Goal: Transaction & Acquisition: Subscribe to service/newsletter

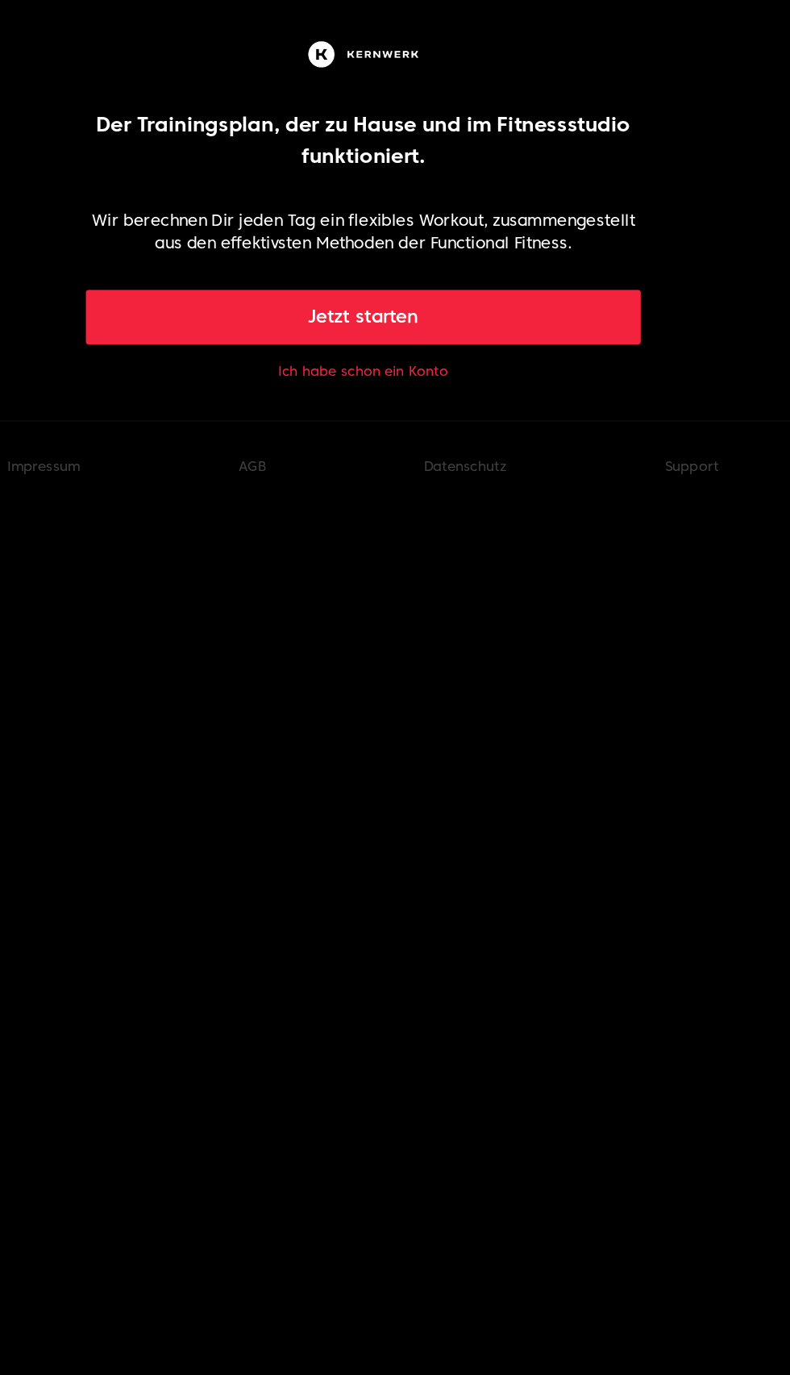
click at [359, 225] on button "Jetzt starten" at bounding box center [396, 225] width 396 height 39
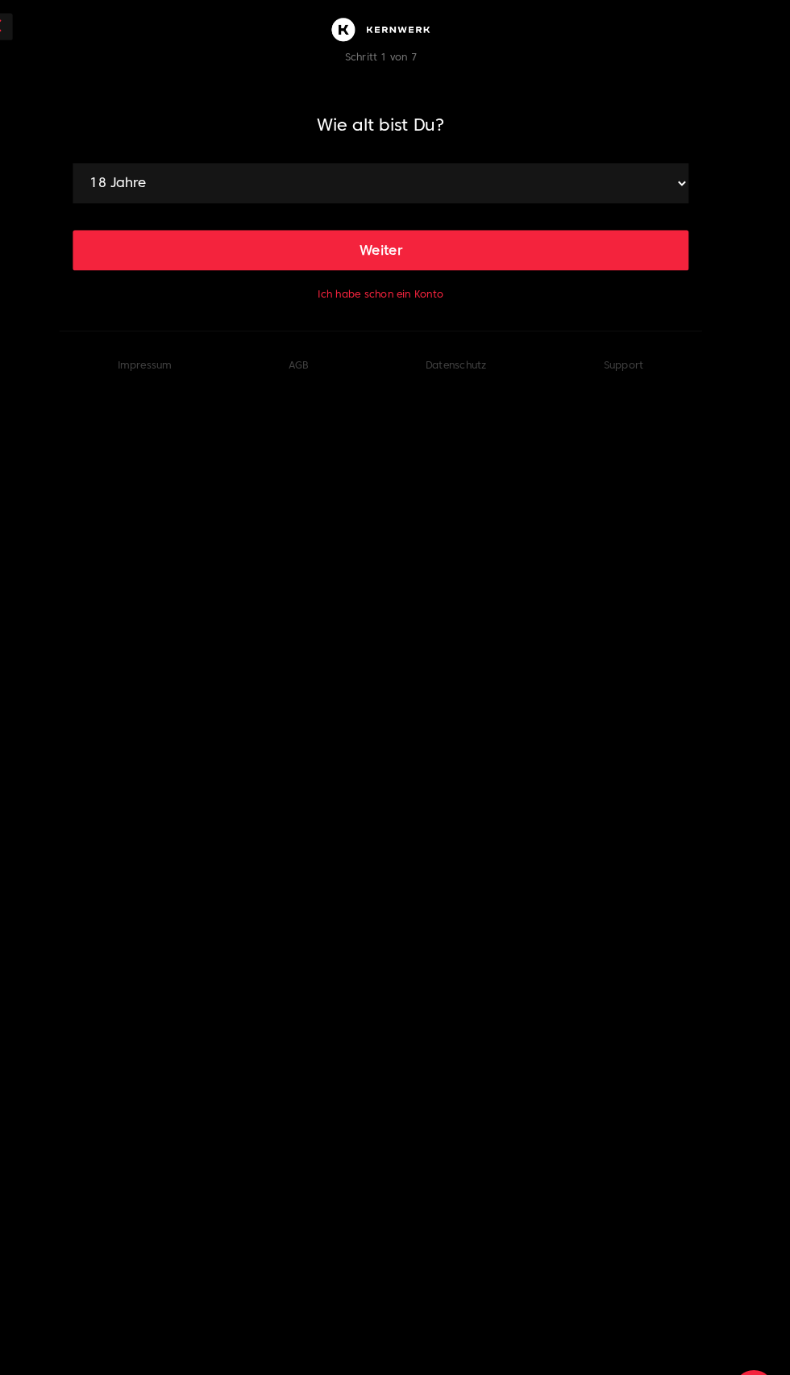
click at [271, 177] on select "18 Jahre 19 Jahre 20 Jahre 21 Jahre 22 Jahre 23 Jahre 24 Jahre 25 Jahre 26 Jahr…" at bounding box center [394, 176] width 593 height 39
select select "30"
click at [374, 242] on button "Weiter" at bounding box center [394, 241] width 593 height 39
click at [203, 173] on select "120 cm 121 cm 122 cm 123 cm 124 cm 125 cm 126 cm 127 cm 128 cm 129 cm 130 cm 13…" at bounding box center [394, 176] width 593 height 39
select select "186"
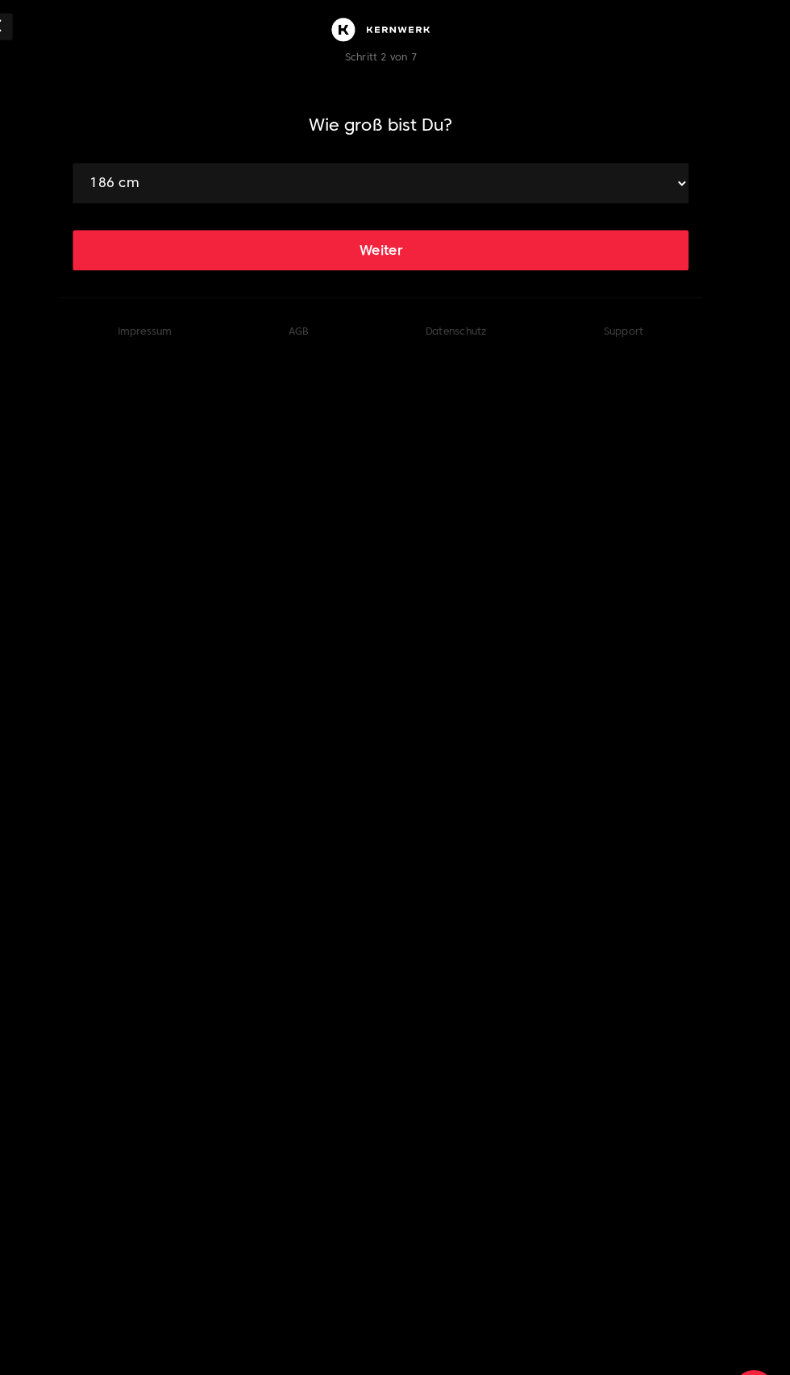
click at [379, 241] on button "Weiter" at bounding box center [394, 241] width 593 height 39
click at [188, 171] on select "40 kg 41 kg 42 kg 43 kg 44 kg 45 kg 46 kg 47 kg 48 kg 49 kg 50 kg 51 kg 52 kg 5…" at bounding box center [394, 176] width 593 height 39
select select "84"
click at [386, 247] on button "Weiter" at bounding box center [394, 241] width 593 height 39
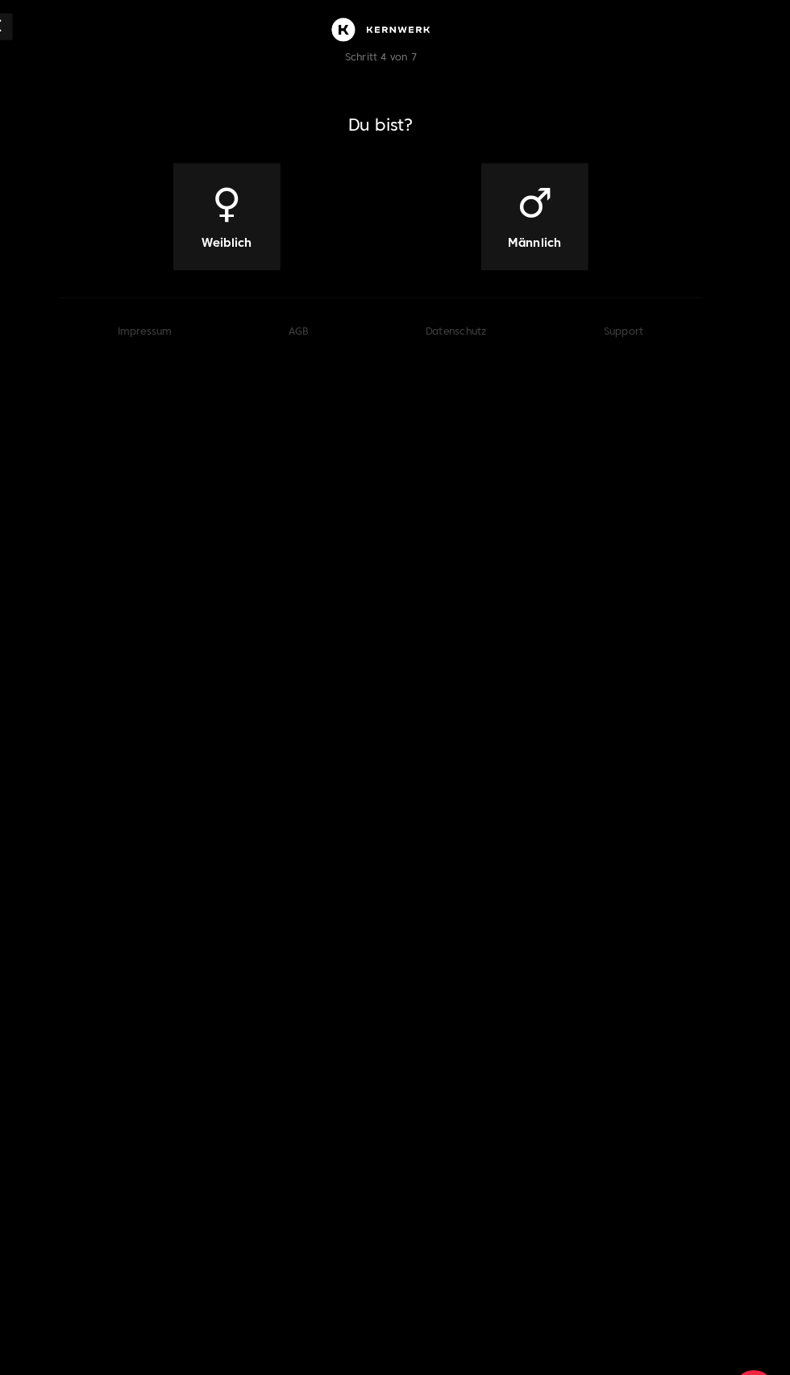
click at [530, 208] on div "♂ Männlich" at bounding box center [543, 208] width 103 height 103
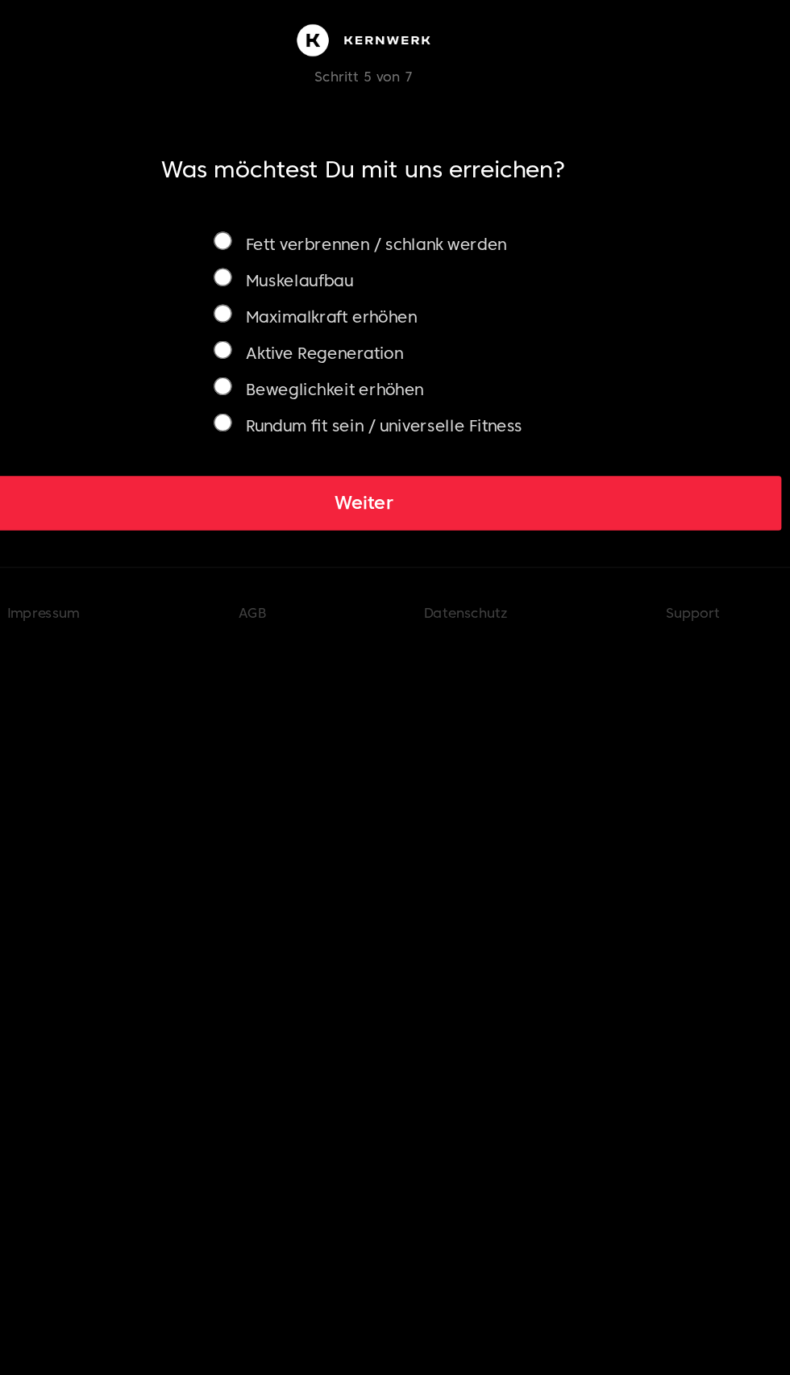
click at [390, 357] on button "Weiter" at bounding box center [394, 357] width 593 height 39
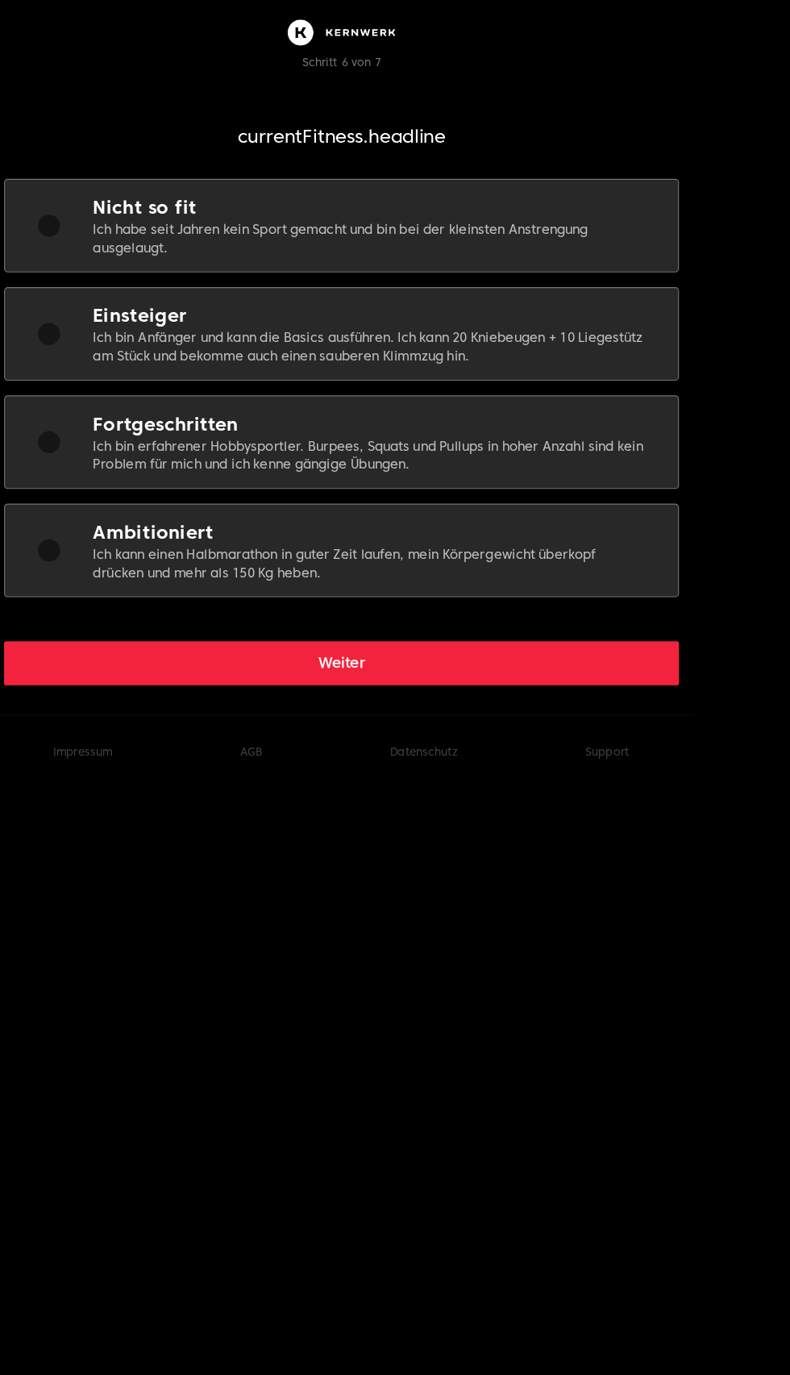
click at [227, 294] on p "Ich bin Anfänger und kann die Basics ausführen. Ich kann 20 Kniebeugen + 10 Lie…" at bounding box center [421, 305] width 489 height 32
click at [337, 577] on button "Weiter" at bounding box center [394, 583] width 593 height 39
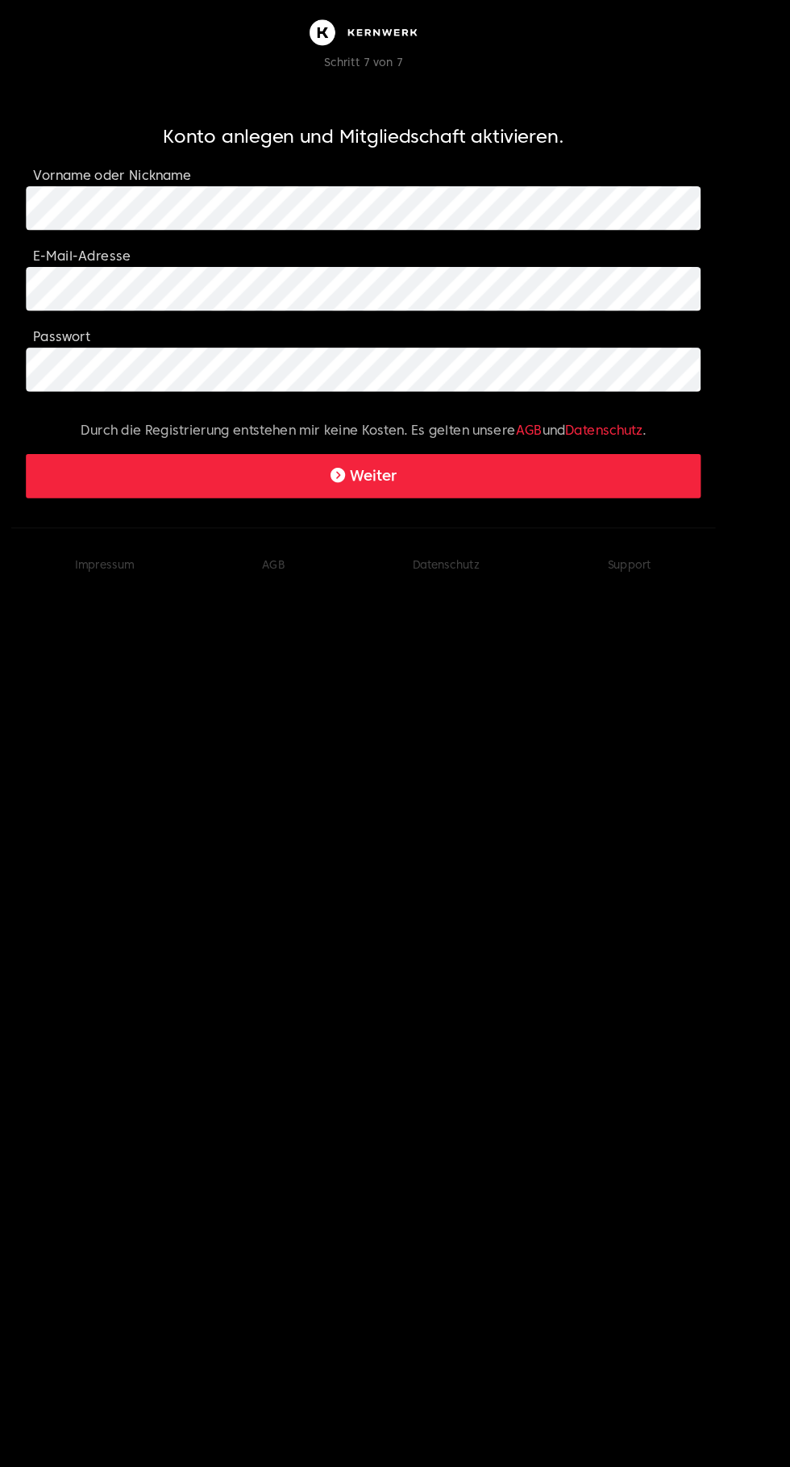
click at [401, 423] on button "Weiter" at bounding box center [394, 418] width 593 height 39
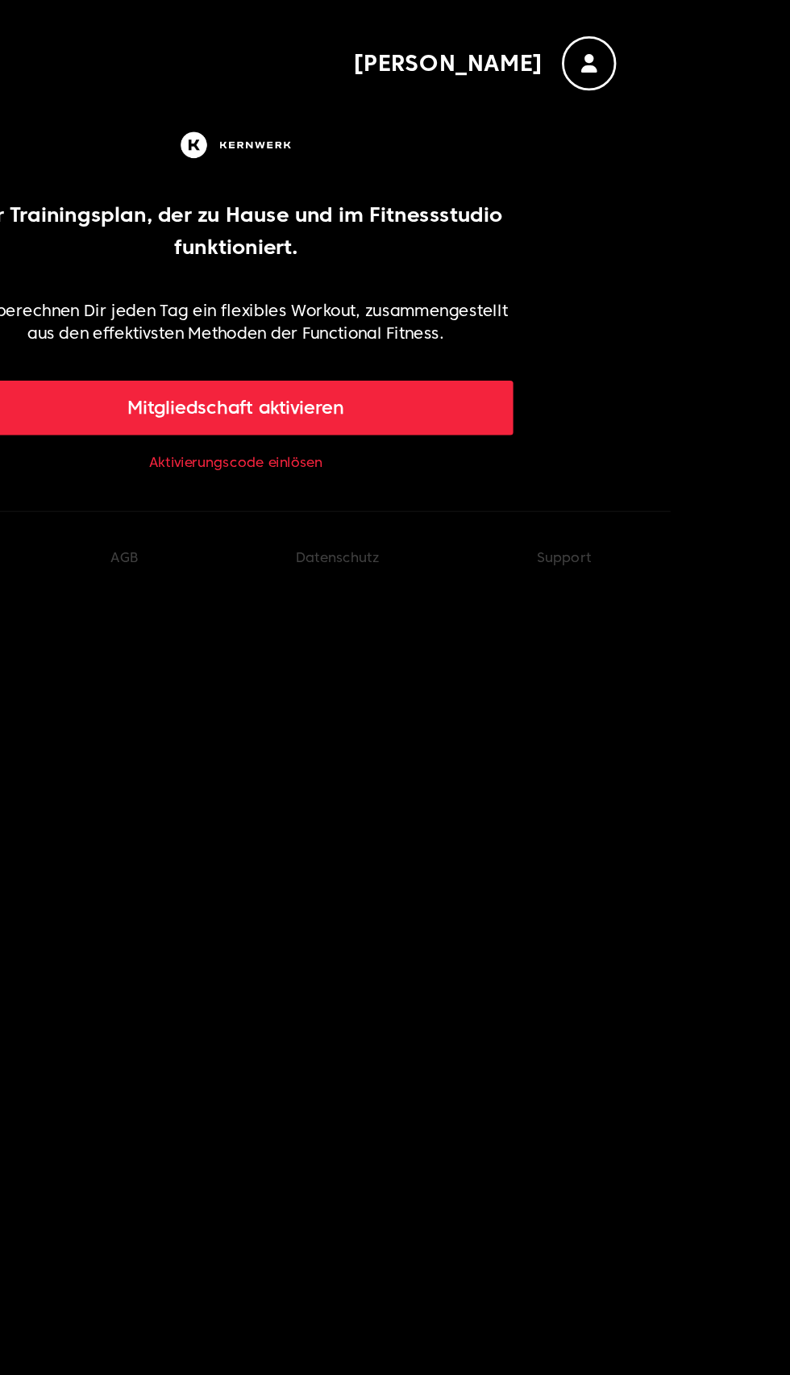
click at [643, 48] on icon "button" at bounding box center [646, 45] width 11 height 13
click at [563, 88] on button "Abmelden" at bounding box center [530, 86] width 65 height 19
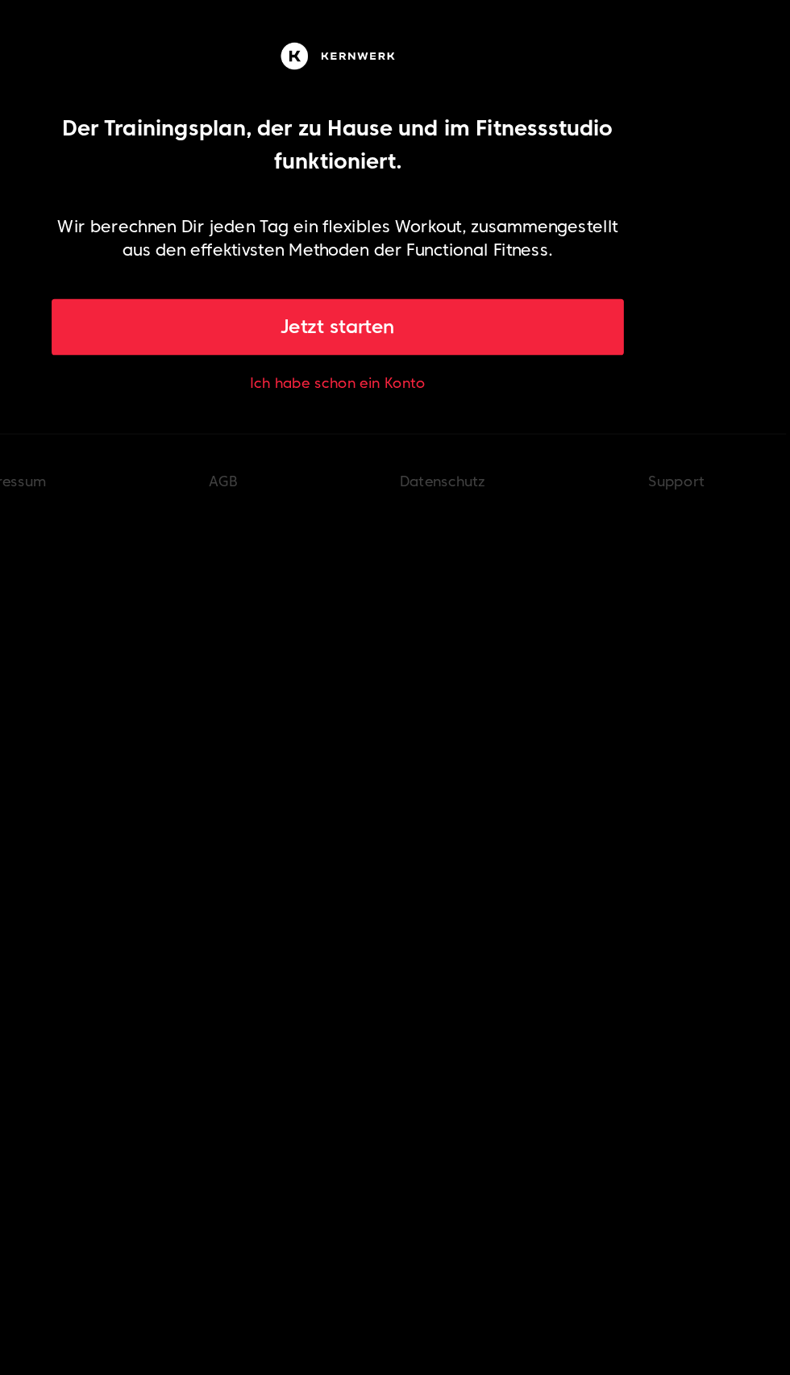
click at [386, 265] on button "Ich habe schon ein Konto" at bounding box center [395, 264] width 121 height 13
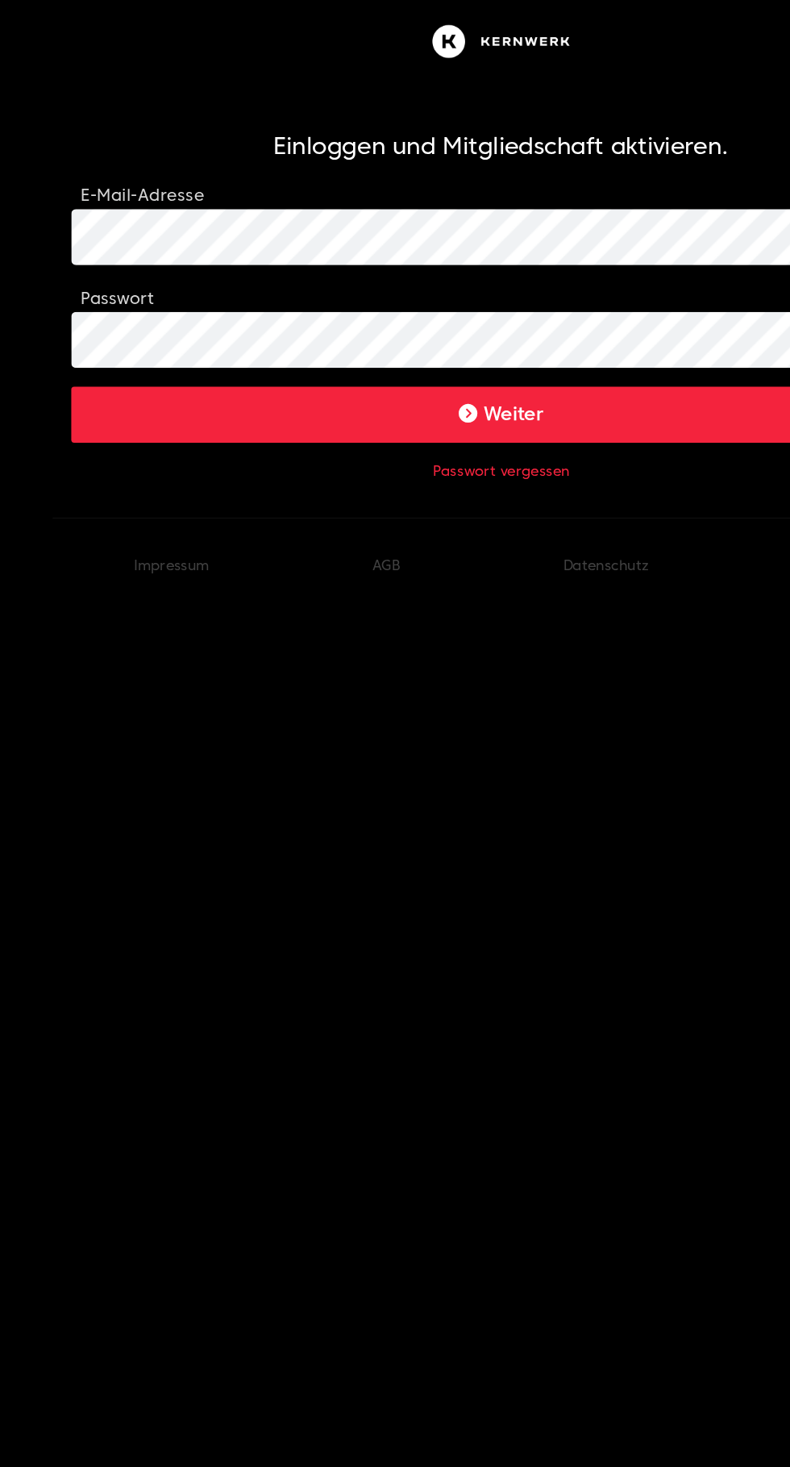
click at [260, 292] on button "Weiter" at bounding box center [394, 286] width 593 height 39
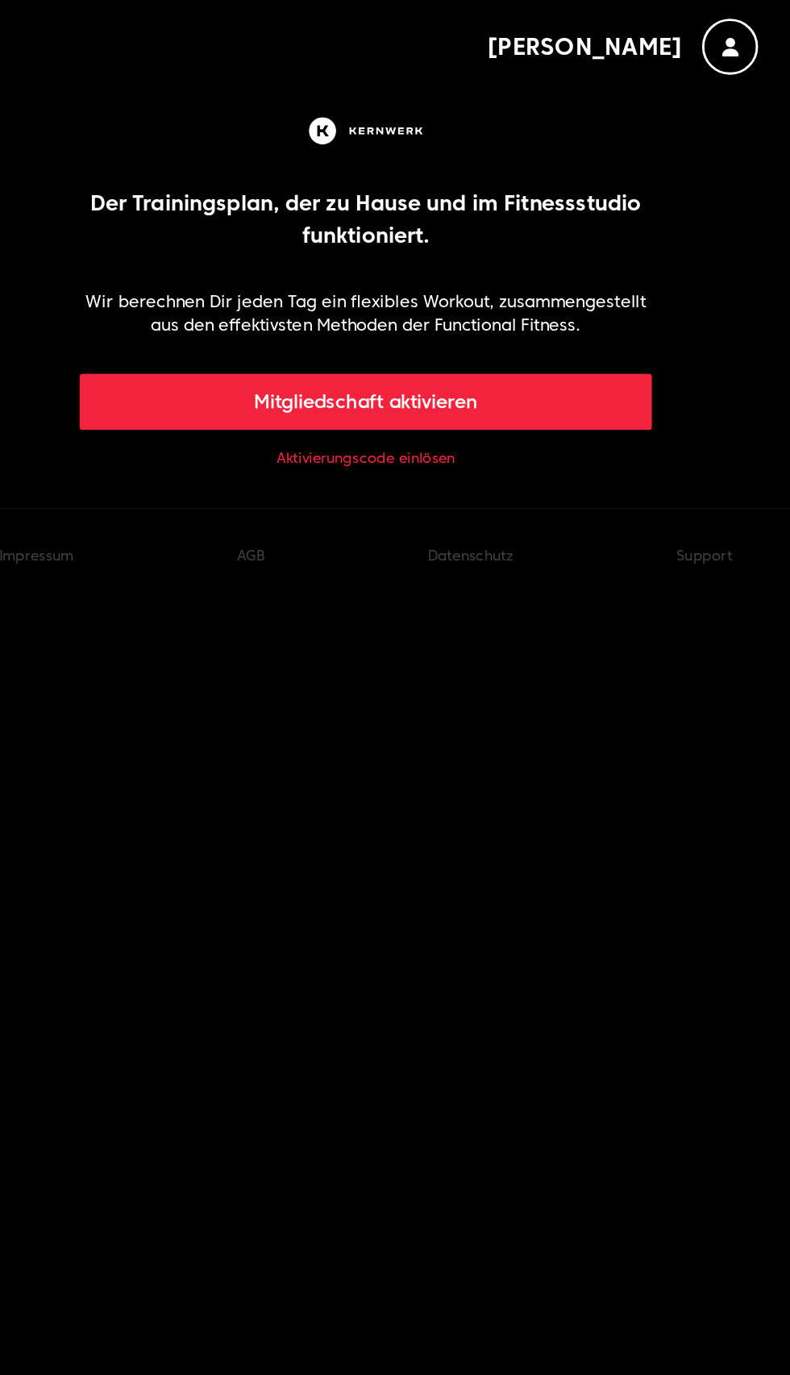
click at [387, 331] on link "Aktivierungscode einlösen" at bounding box center [395, 329] width 123 height 13
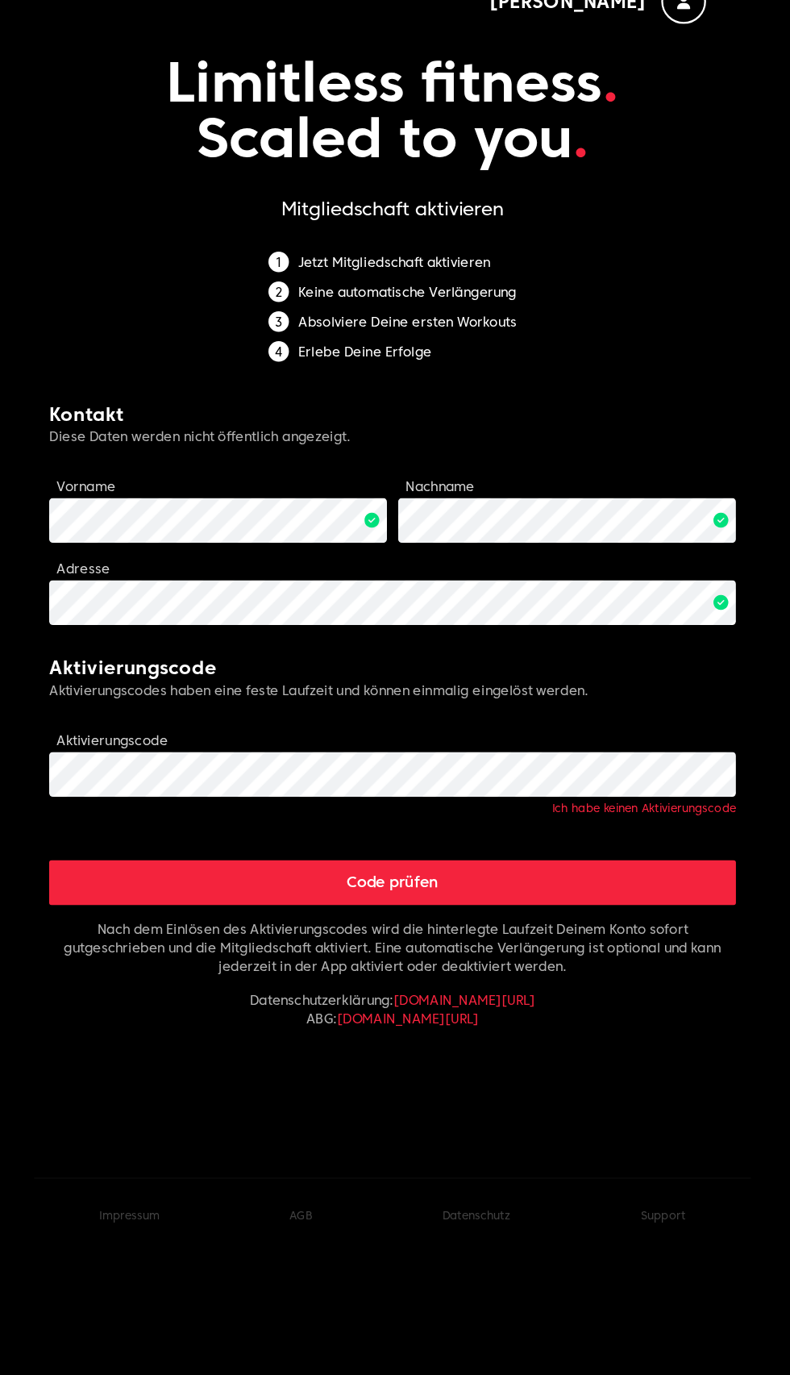
click at [383, 802] on button "Code prüfen" at bounding box center [394, 806] width 593 height 39
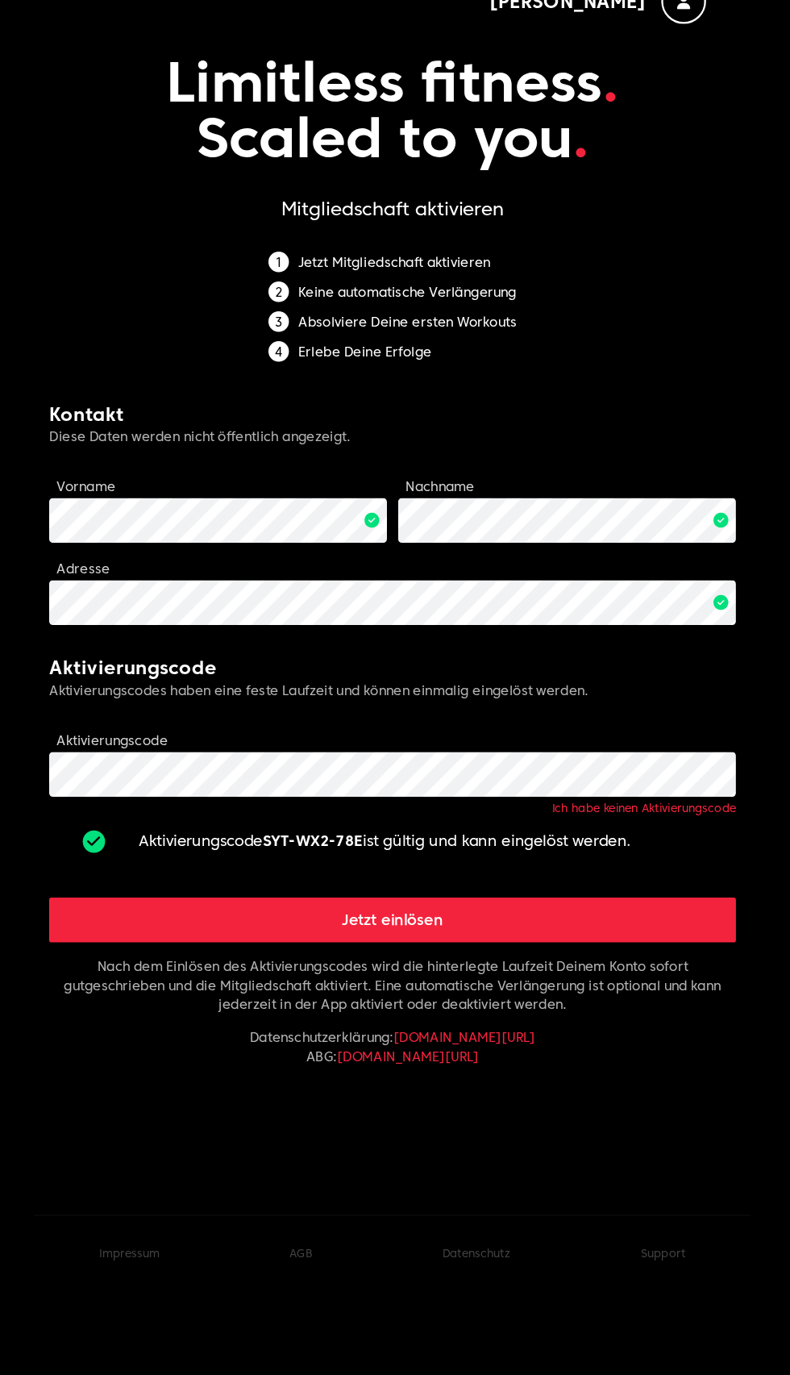
click at [374, 837] on button "Jetzt einlösen" at bounding box center [394, 838] width 593 height 39
